Goal: Transaction & Acquisition: Purchase product/service

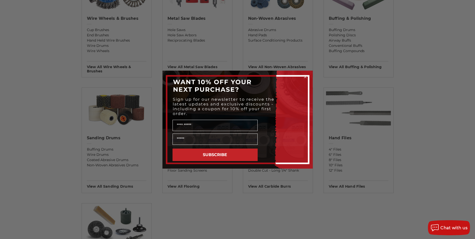
scroll to position [250, 0]
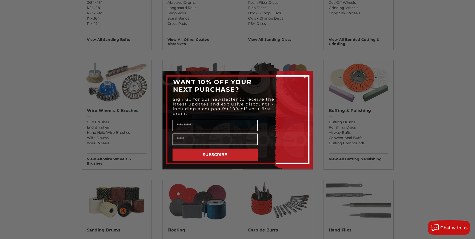
click at [306, 75] on circle "Close dialog" at bounding box center [305, 76] width 5 height 5
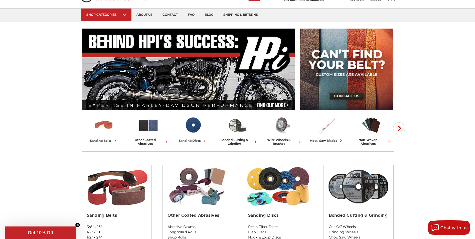
scroll to position [42, 0]
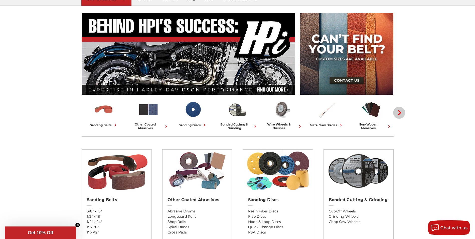
click at [399, 110] on use "button" at bounding box center [399, 112] width 3 height 5
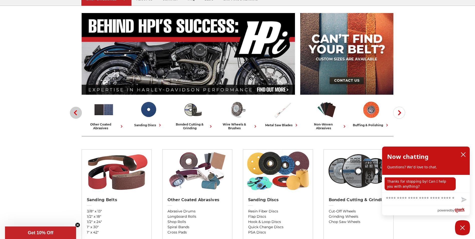
click at [74, 112] on icon "button" at bounding box center [75, 112] width 5 height 5
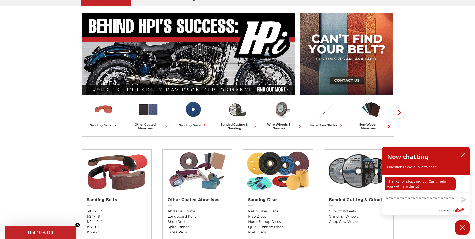
click at [190, 123] on div "sanding discs" at bounding box center [193, 124] width 28 height 5
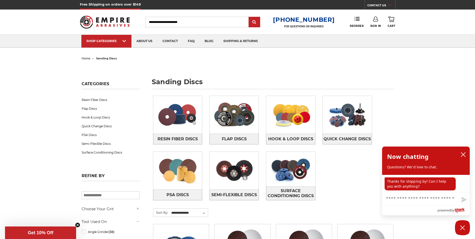
click at [188, 22] on input "Search" at bounding box center [196, 22] width 103 height 11
type input "**********"
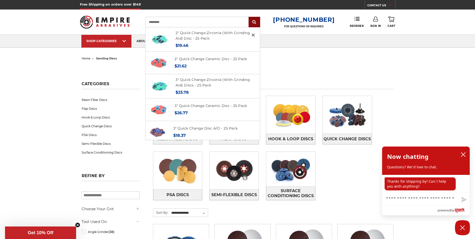
click at [257, 19] on input "submit" at bounding box center [254, 22] width 10 height 10
